Goal: Check status: Check status

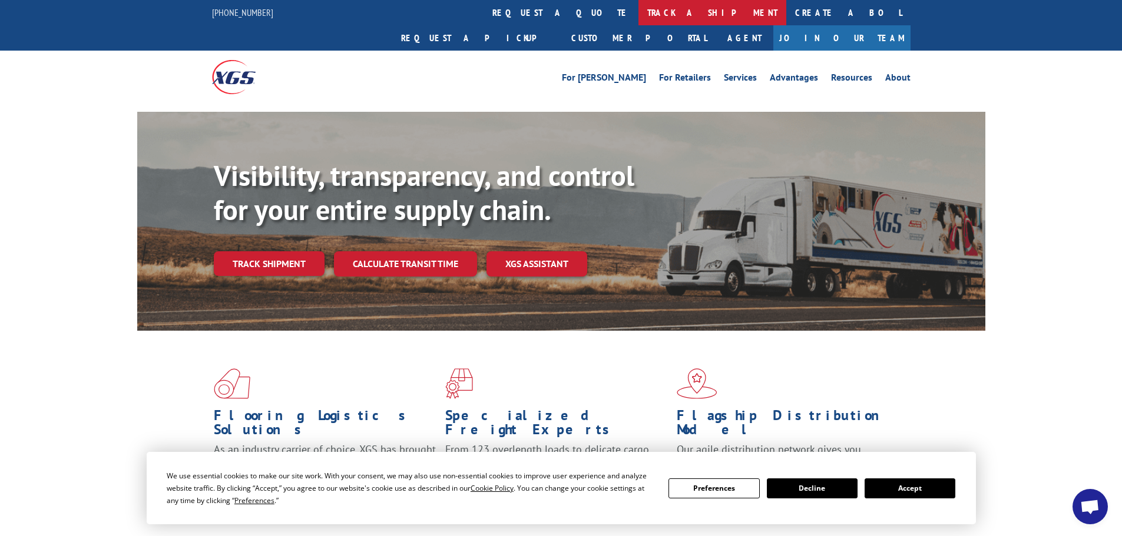
click at [638, 11] on link "track a shipment" at bounding box center [712, 12] width 148 height 25
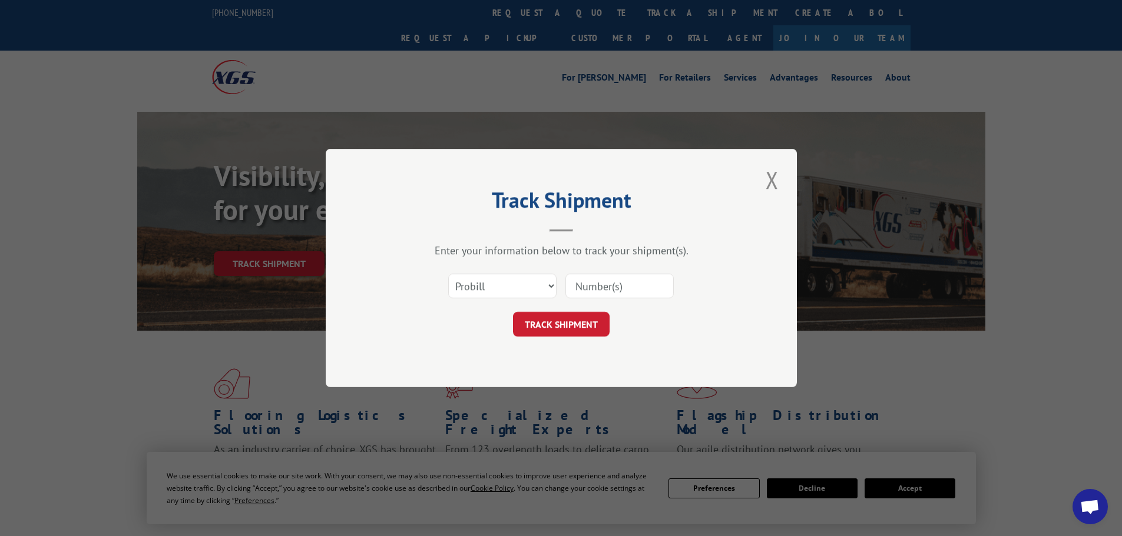
click at [591, 286] on input at bounding box center [619, 286] width 108 height 25
paste input "1"
type input "17538904"
click at [559, 320] on button "TRACK SHIPMENT" at bounding box center [561, 324] width 97 height 25
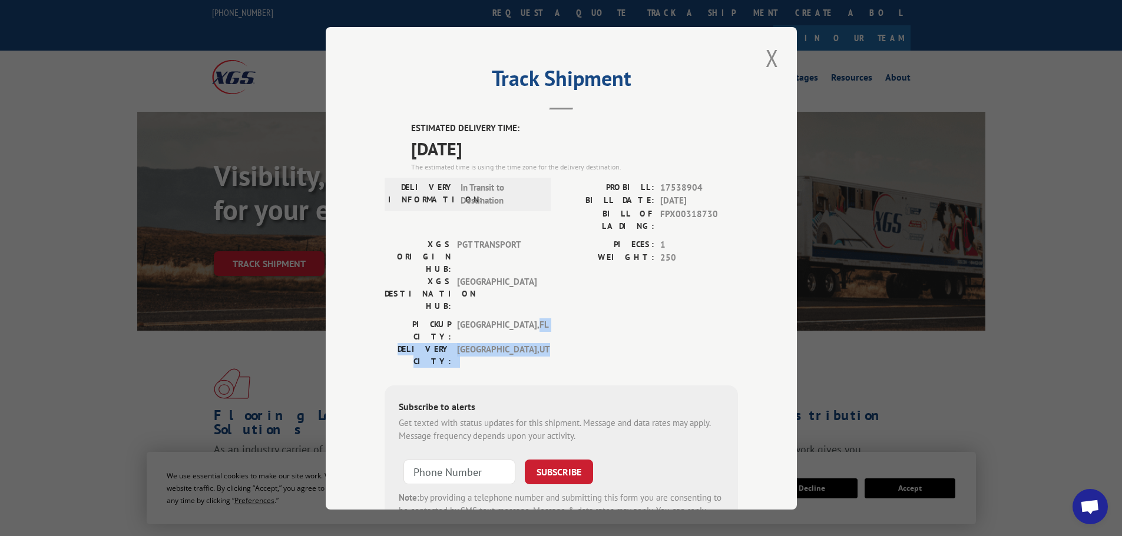
drag, startPoint x: 544, startPoint y: 250, endPoint x: 562, endPoint y: 274, distance: 29.8
click at [562, 318] on div "[GEOGRAPHIC_DATA]: [GEOGRAPHIC_DATA] , [GEOGRAPHIC_DATA] [GEOGRAPHIC_DATA]: [GE…" at bounding box center [561, 345] width 353 height 55
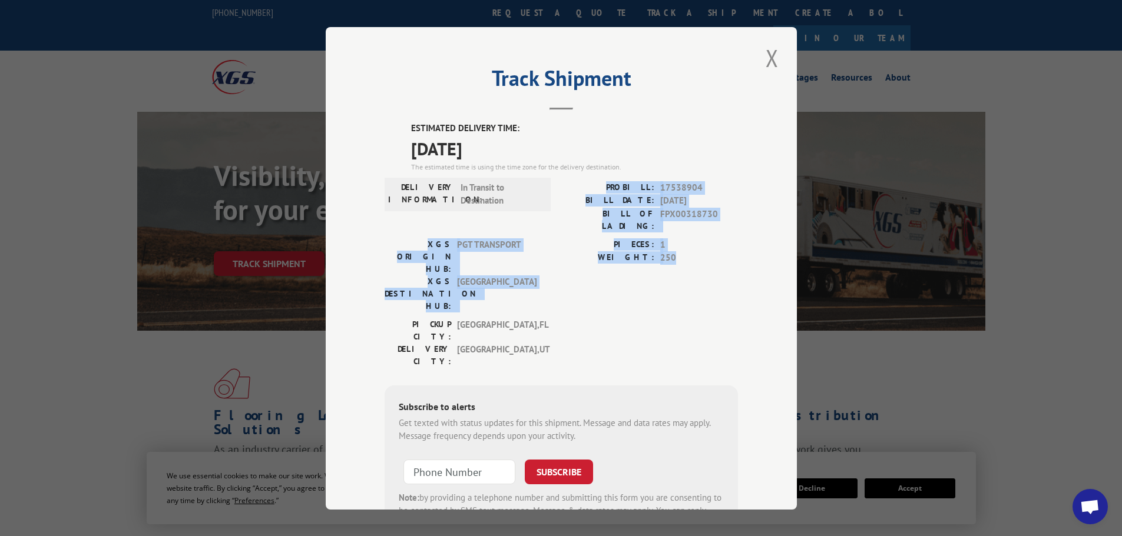
drag, startPoint x: 612, startPoint y: 175, endPoint x: 738, endPoint y: 261, distance: 151.7
click at [738, 261] on div "Track Shipment ESTIMATED DELIVERY TIME: [DATE] The estimated time is using the …" at bounding box center [561, 268] width 471 height 483
drag, startPoint x: 599, startPoint y: 297, endPoint x: 448, endPoint y: 188, distance: 186.5
click at [448, 188] on div "ESTIMATED DELIVERY TIME: [DATE] The estimated time is using the time zone for t…" at bounding box center [561, 333] width 353 height 423
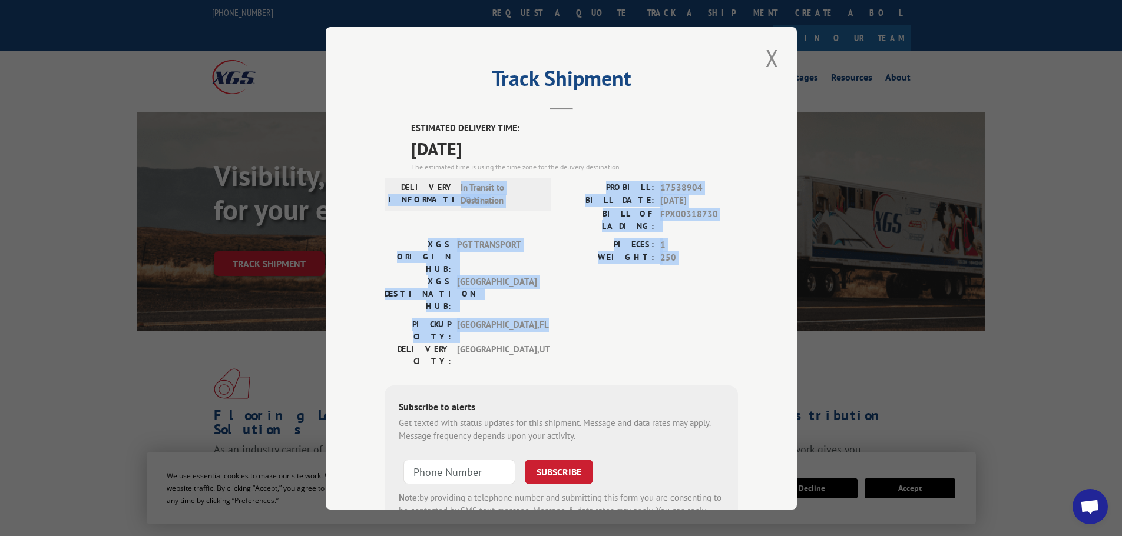
click at [544, 318] on div "[GEOGRAPHIC_DATA]: [GEOGRAPHIC_DATA] , [GEOGRAPHIC_DATA] [GEOGRAPHIC_DATA]: [GE…" at bounding box center [561, 345] width 353 height 55
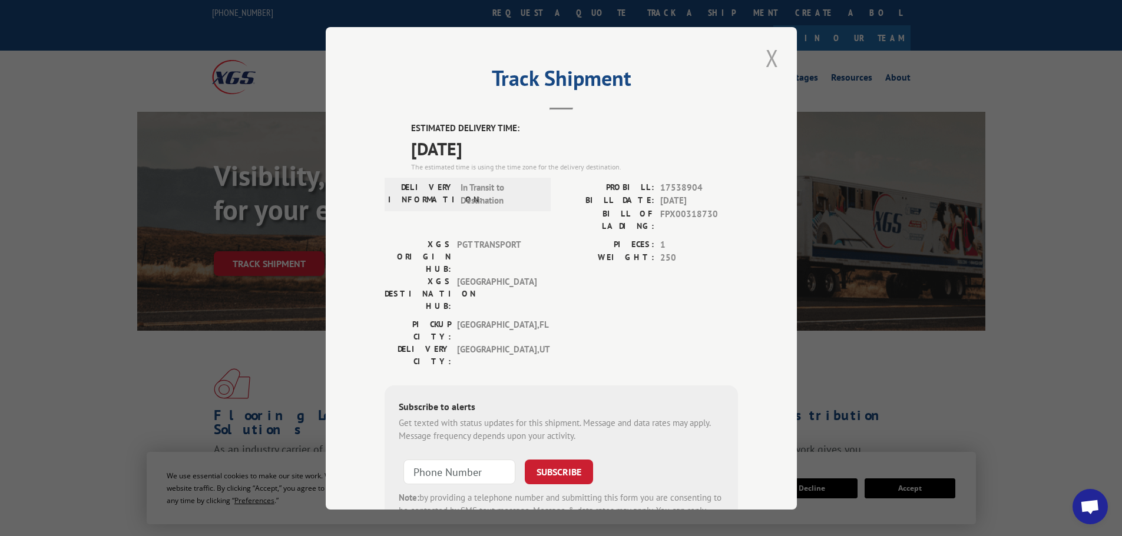
click at [764, 61] on button "Close modal" at bounding box center [772, 58] width 20 height 32
